Goal: Task Accomplishment & Management: Manage account settings

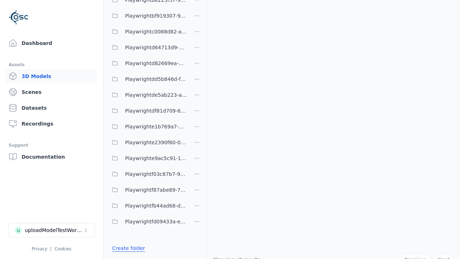
click at [126, 248] on link "Create folder" at bounding box center [128, 247] width 33 height 7
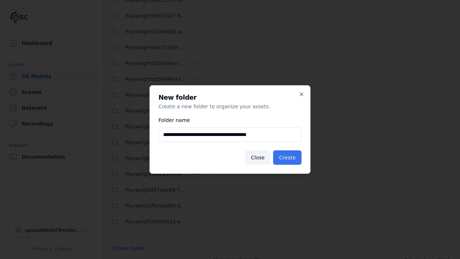
type input "**********"
click at [288, 157] on button "Create" at bounding box center [287, 157] width 28 height 14
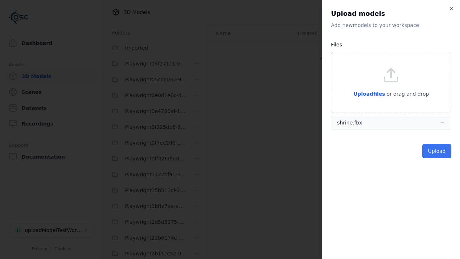
click at [438, 151] on button "Upload" at bounding box center [436, 151] width 29 height 14
